Goal: Task Accomplishment & Management: Manage account settings

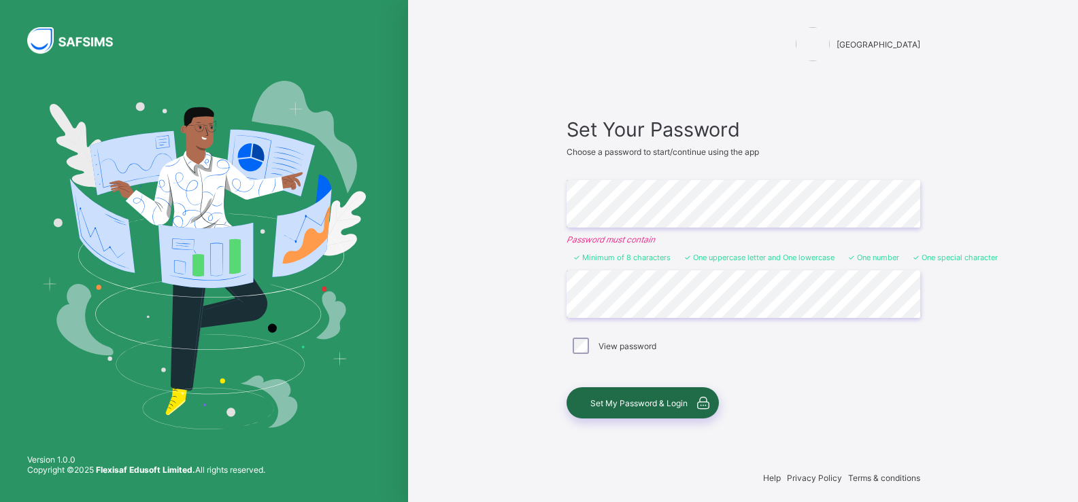
click at [655, 402] on span "Set My Password & Login" at bounding box center [638, 403] width 97 height 10
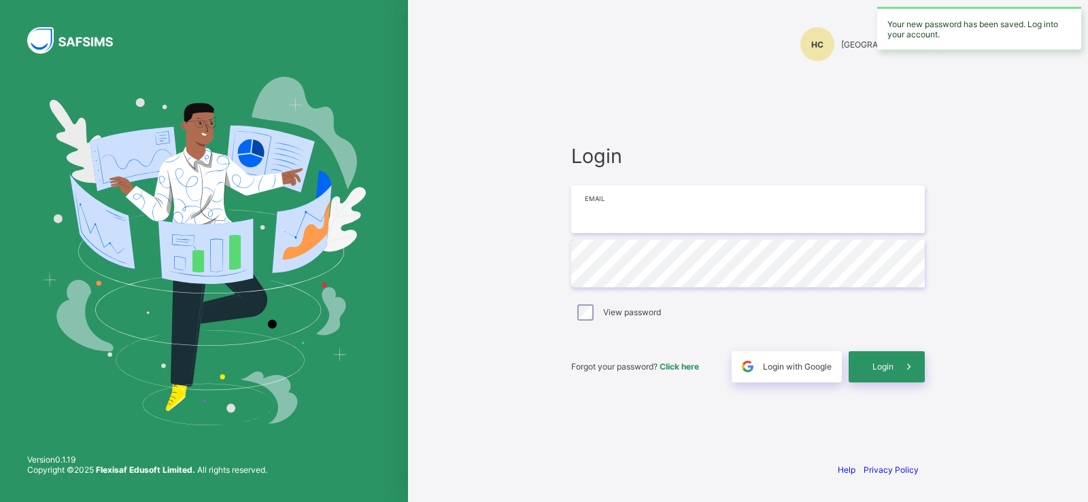
click at [593, 203] on input "email" at bounding box center [748, 210] width 354 height 48
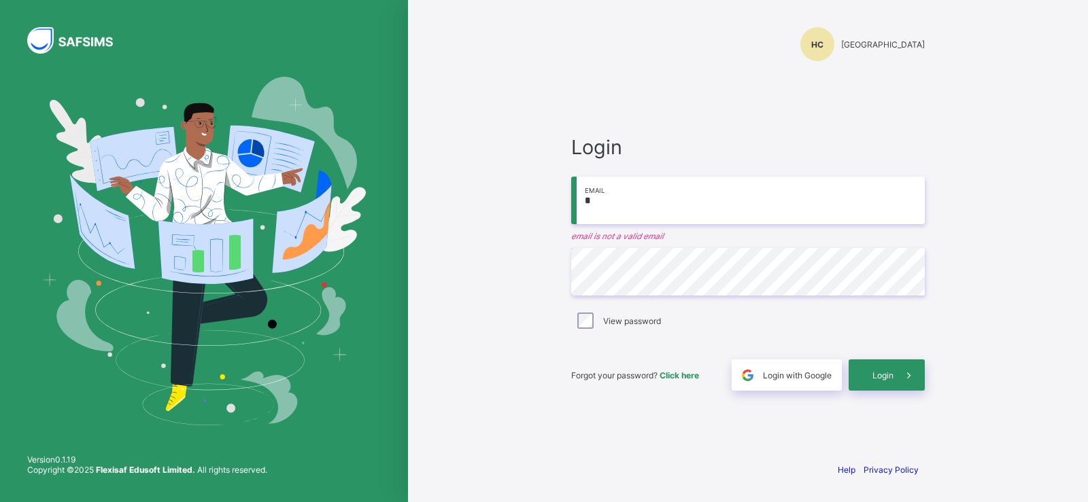
type input "**********"
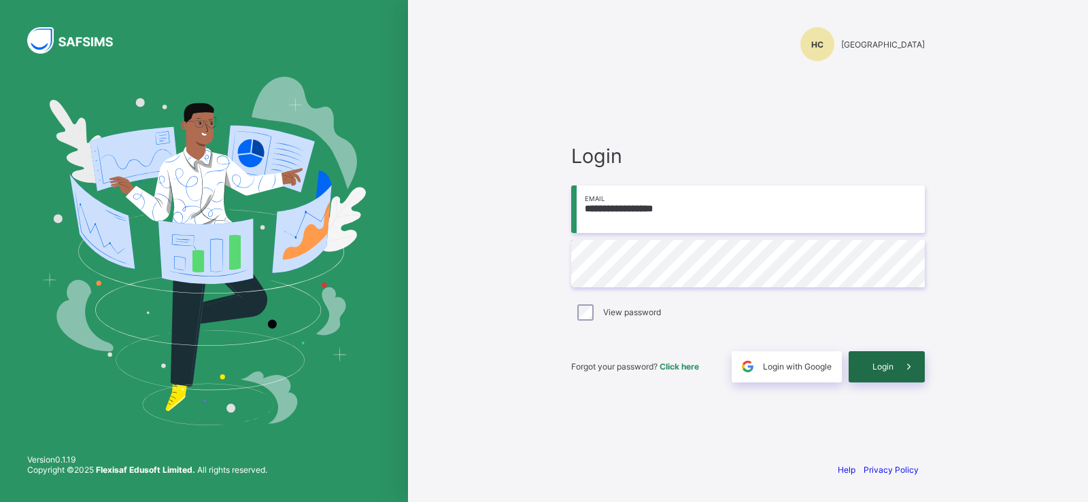
click at [883, 356] on div "Login" at bounding box center [887, 367] width 76 height 31
click at [682, 366] on span "Click here" at bounding box center [679, 367] width 39 height 10
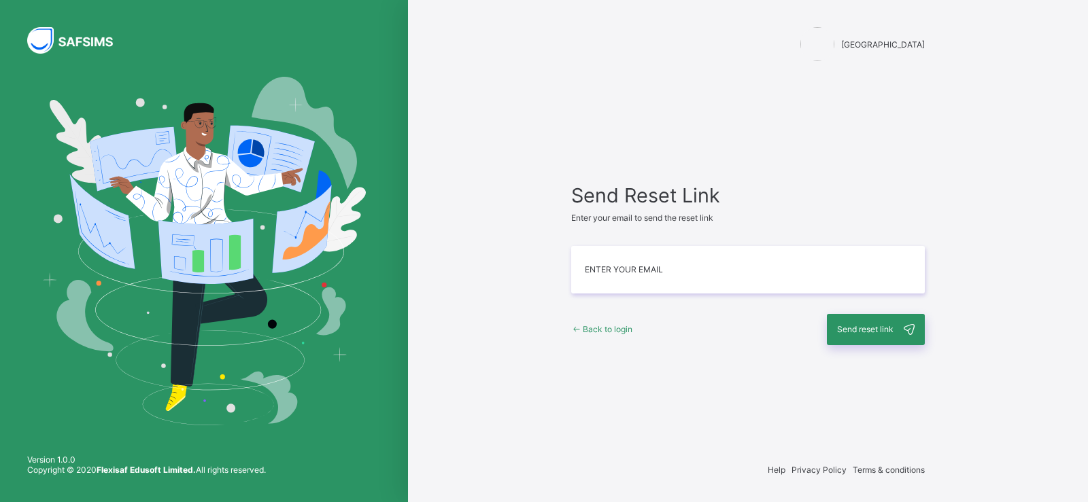
click at [601, 332] on span "Back to login" at bounding box center [608, 329] width 50 height 10
